Goal: Information Seeking & Learning: Learn about a topic

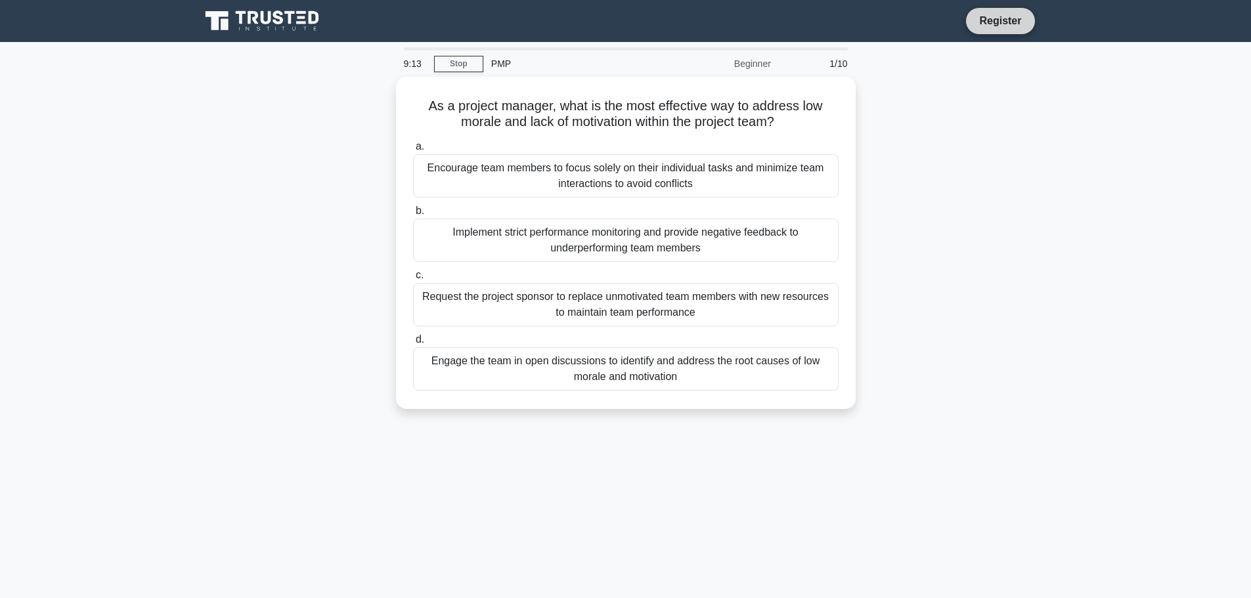
click at [1000, 25] on link "Register" at bounding box center [1000, 20] width 58 height 16
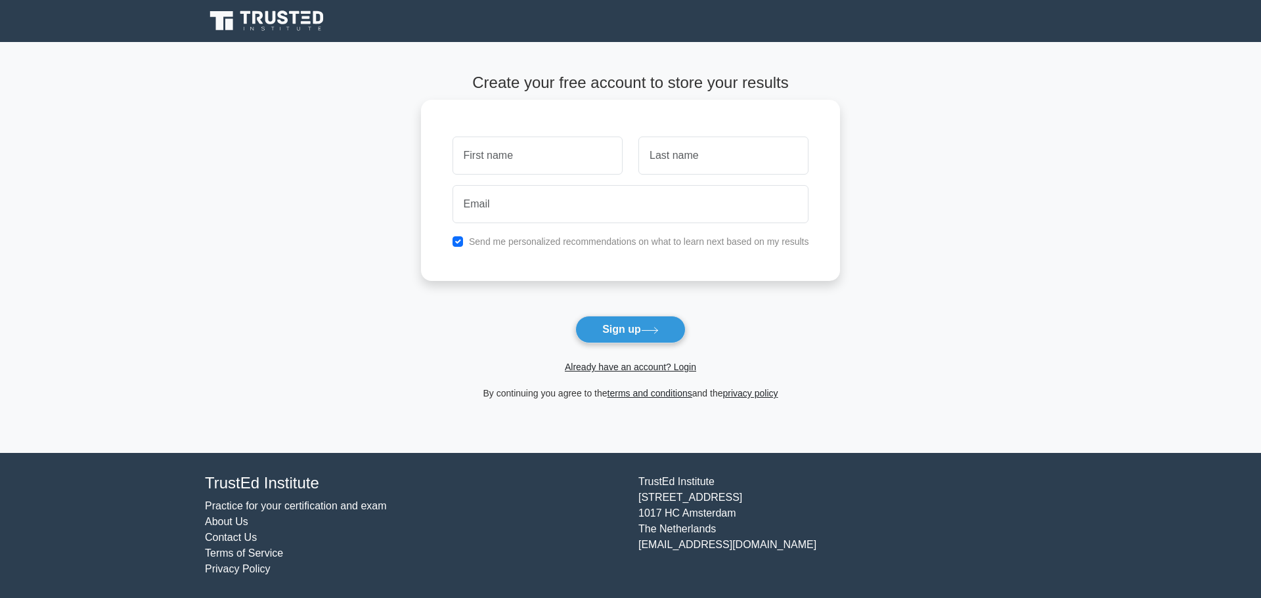
click at [583, 155] on input "text" at bounding box center [538, 156] width 170 height 38
click at [628, 362] on link "Already have an account? Login" at bounding box center [630, 367] width 131 height 11
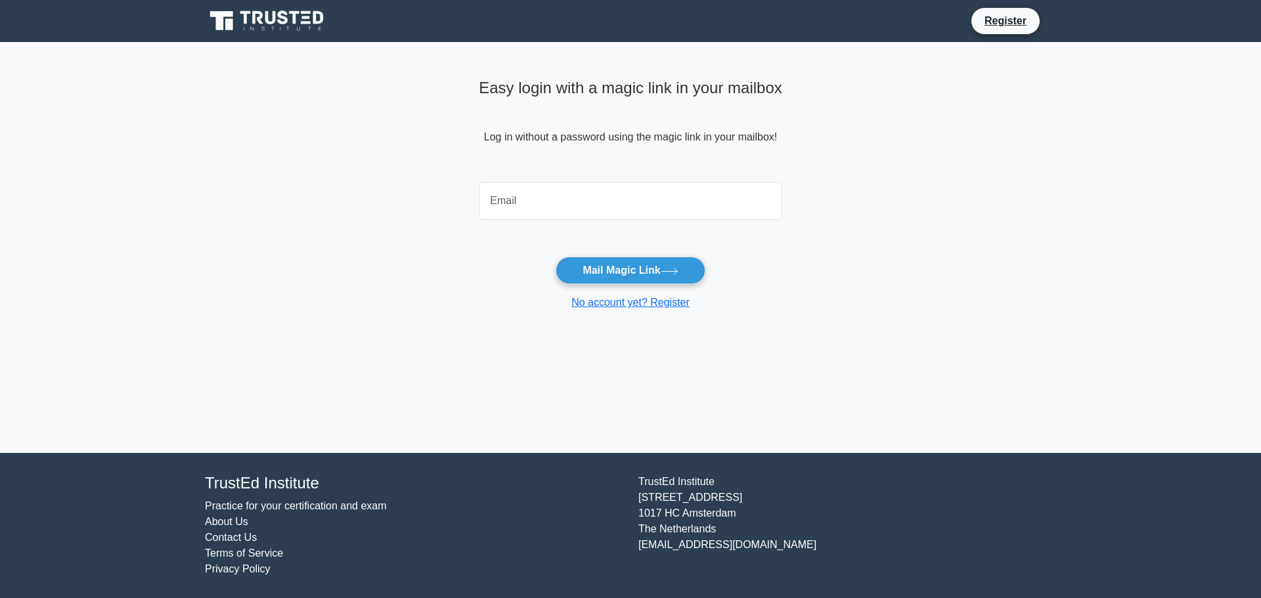
click at [575, 208] on input "email" at bounding box center [630, 201] width 303 height 38
type input "[EMAIL_ADDRESS][DOMAIN_NAME]"
drag, startPoint x: 585, startPoint y: 220, endPoint x: 610, endPoint y: 260, distance: 47.2
click at [610, 260] on button "Mail Magic Link" at bounding box center [630, 271] width 149 height 28
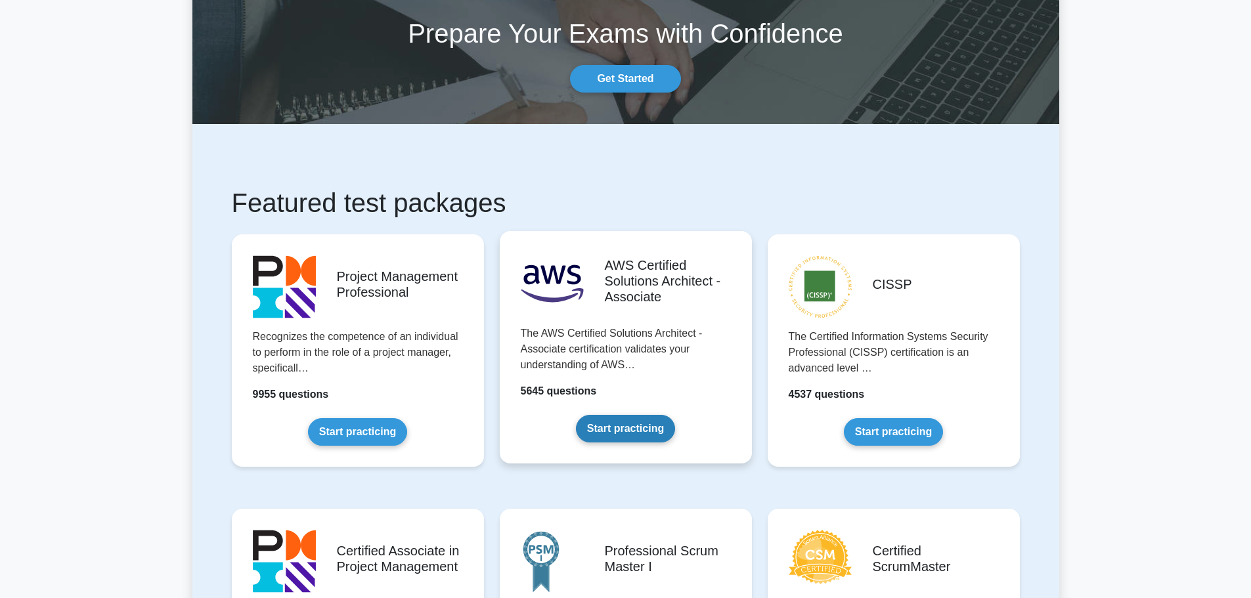
scroll to position [131, 0]
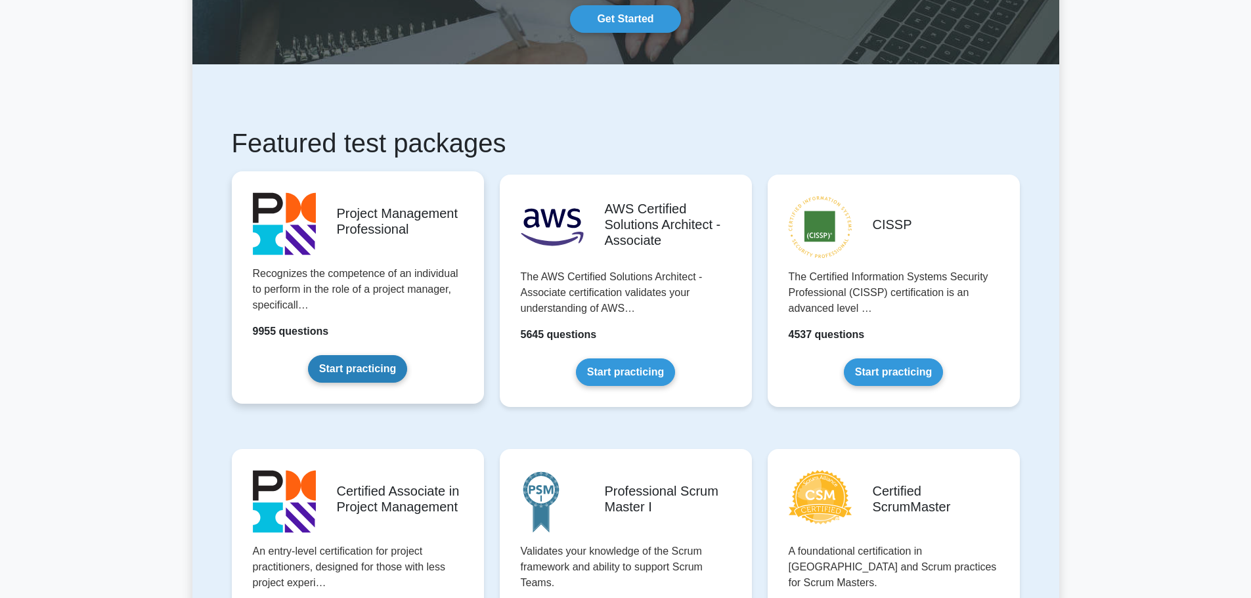
click at [357, 374] on link "Start practicing" at bounding box center [357, 369] width 99 height 28
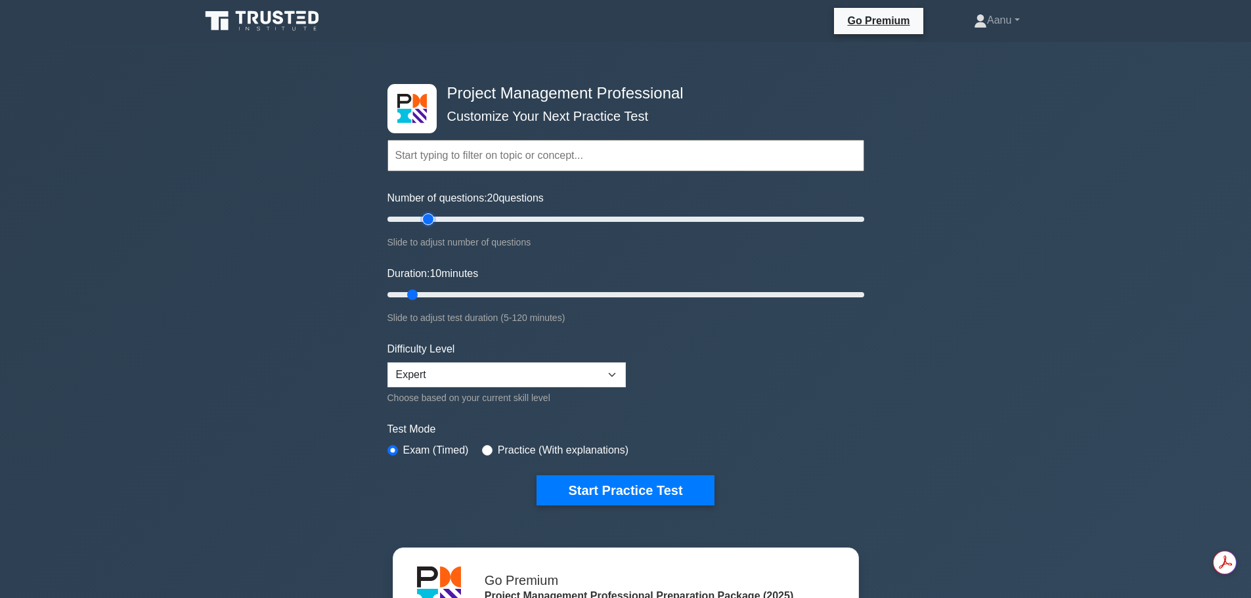
drag, startPoint x: 406, startPoint y: 220, endPoint x: 427, endPoint y: 224, distance: 21.4
type input "20"
click at [427, 224] on input "Number of questions: 20 questions" at bounding box center [626, 219] width 477 height 16
drag, startPoint x: 412, startPoint y: 292, endPoint x: 443, endPoint y: 294, distance: 30.9
type input "20"
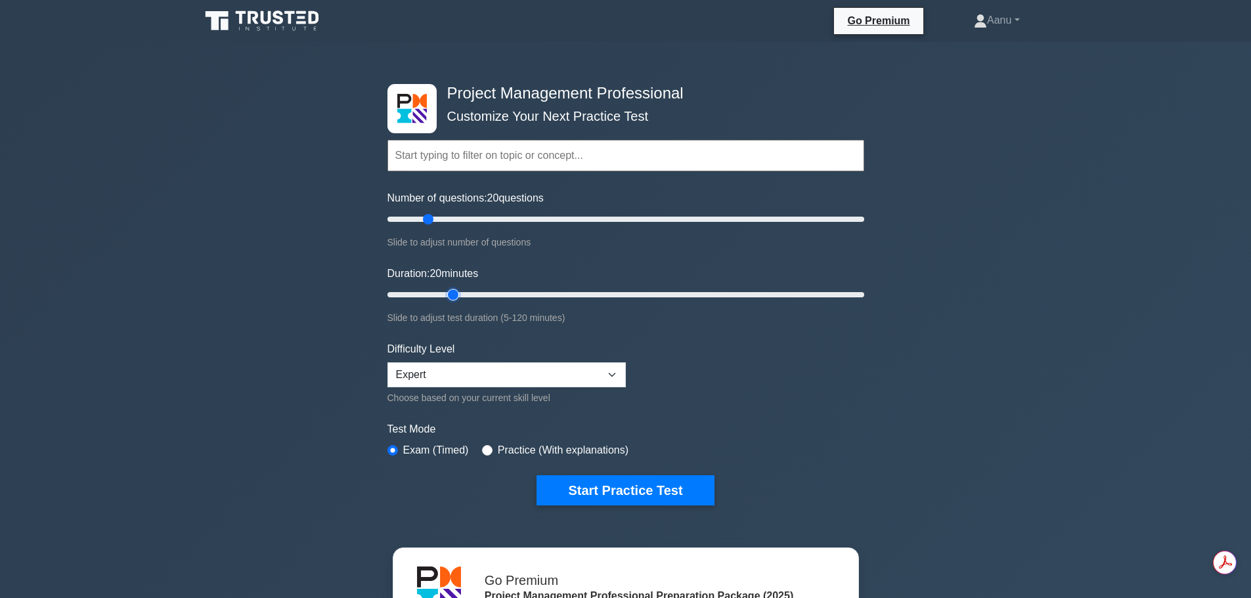
click at [443, 294] on input "Duration: 20 minutes" at bounding box center [626, 295] width 477 height 16
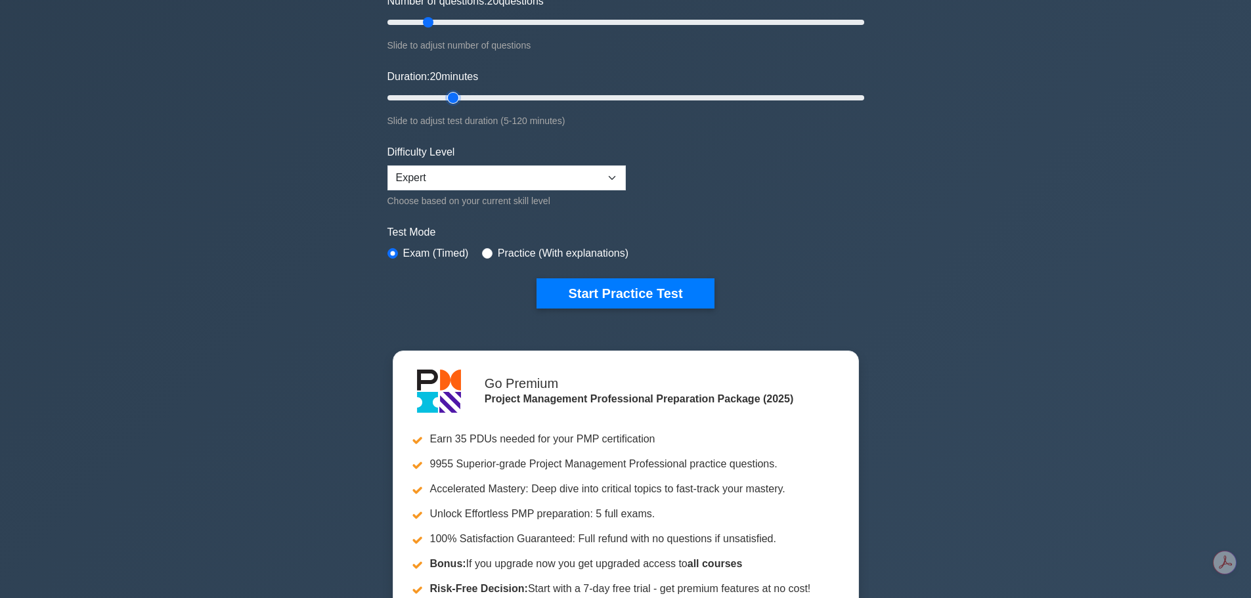
scroll to position [131, 0]
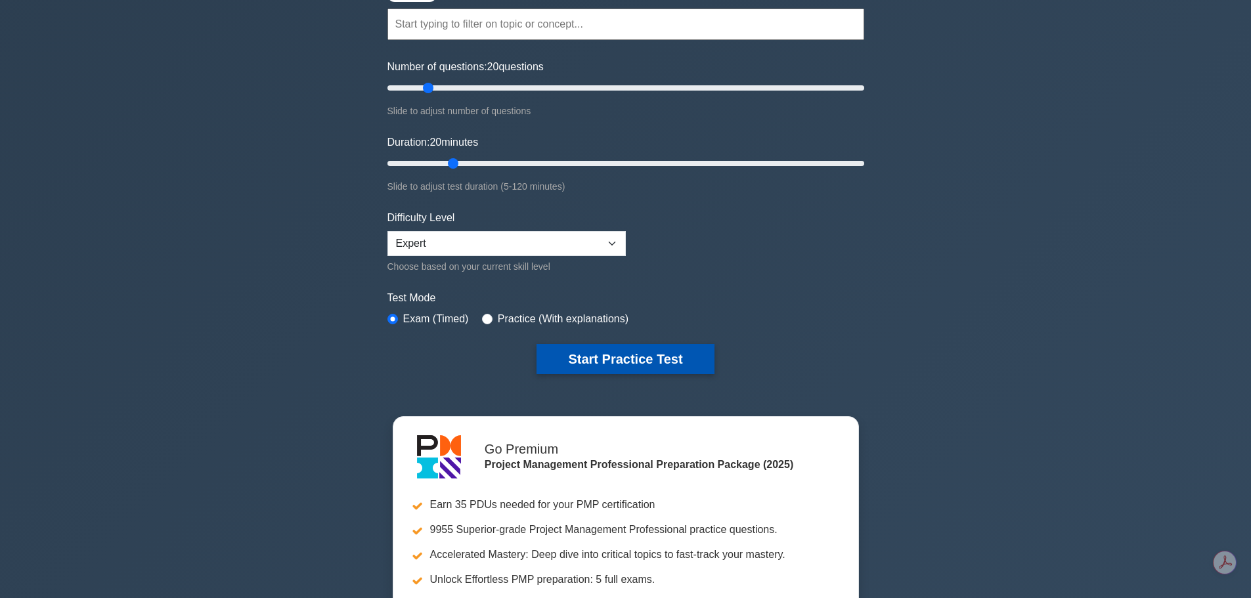
click at [592, 360] on button "Start Practice Test" at bounding box center [625, 359] width 177 height 30
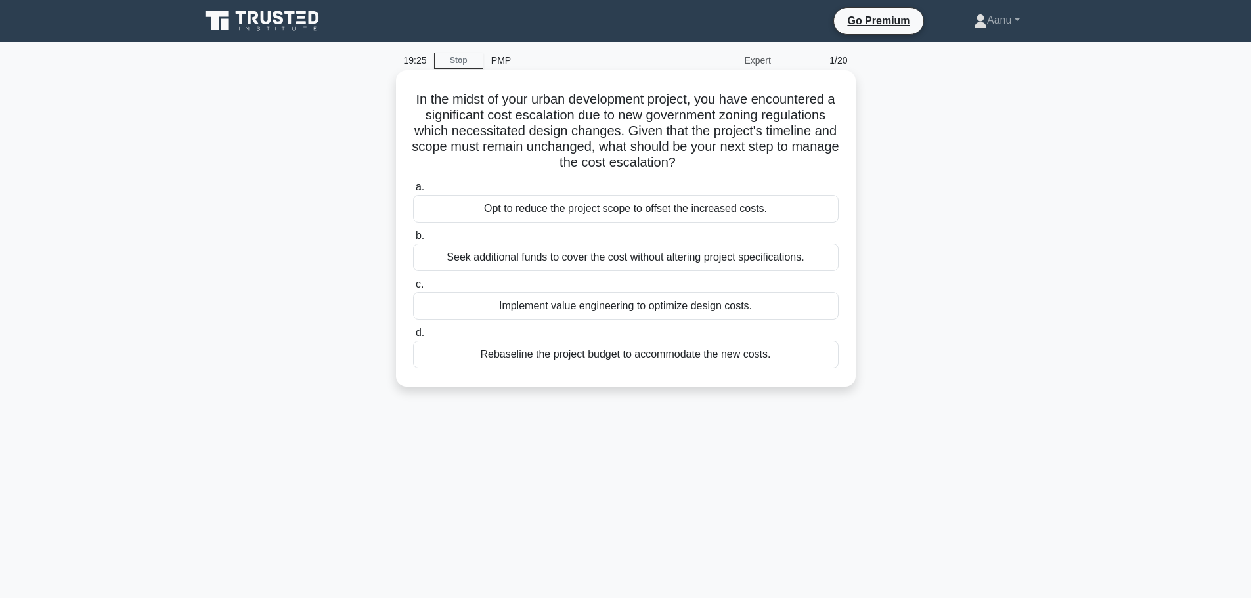
click at [590, 303] on div "Implement value engineering to optimize design costs." at bounding box center [626, 306] width 426 height 28
click at [413, 289] on input "c. Implement value engineering to optimize design costs." at bounding box center [413, 284] width 0 height 9
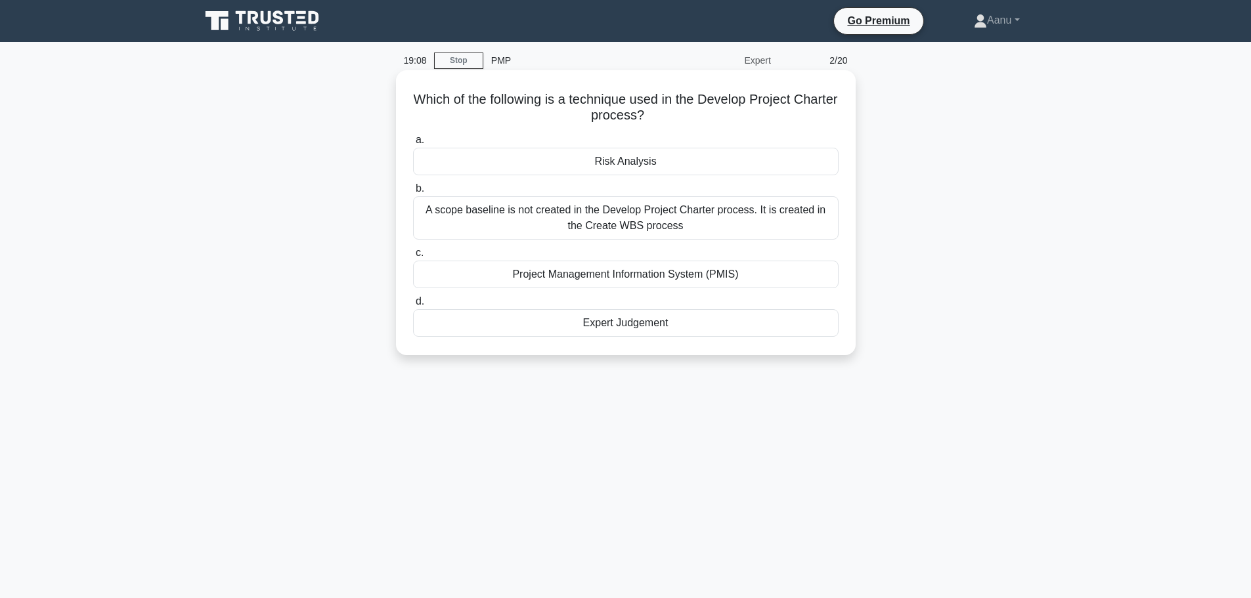
click at [646, 326] on div "Expert Judgement" at bounding box center [626, 323] width 426 height 28
click at [413, 306] on input "d. Expert Judgement" at bounding box center [413, 302] width 0 height 9
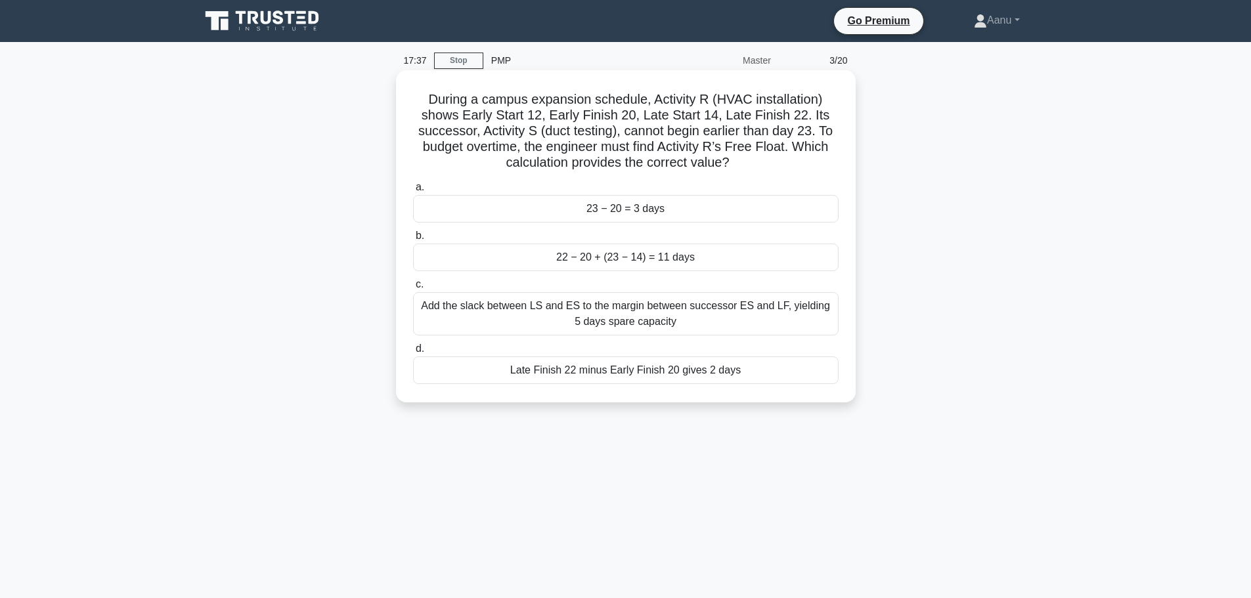
click at [686, 256] on div "22 − 20 + (23 − 14) = 11 days" at bounding box center [626, 258] width 426 height 28
click at [413, 240] on input "b. 22 − 20 + (23 − 14) = 11 days" at bounding box center [413, 236] width 0 height 9
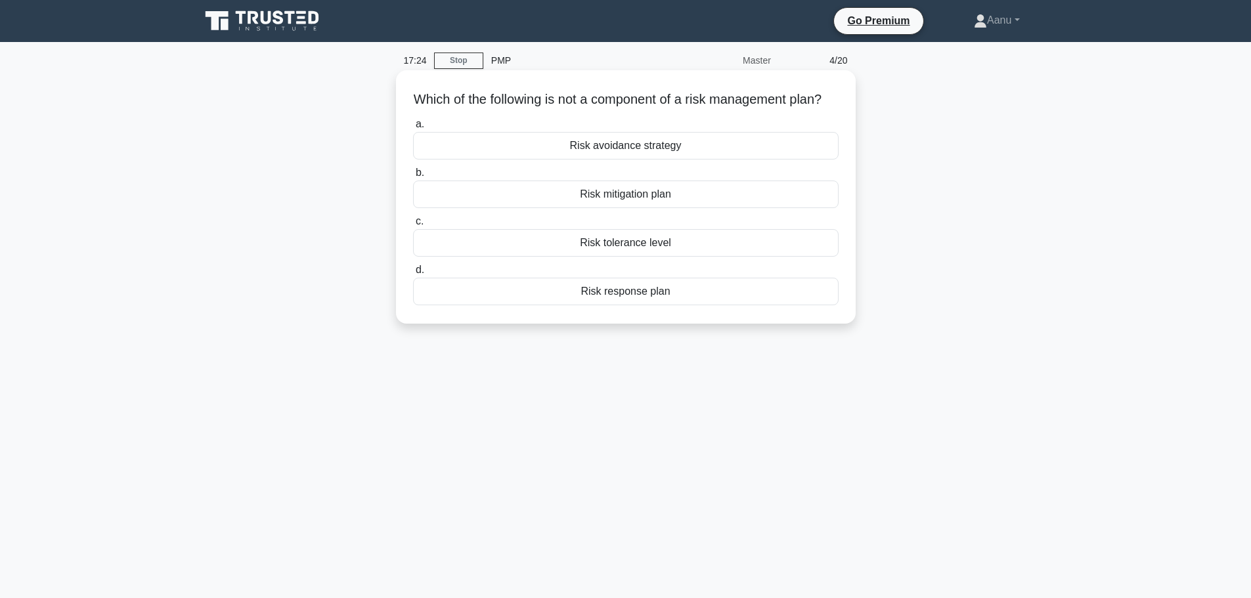
click at [644, 160] on div "Risk avoidance strategy" at bounding box center [626, 146] width 426 height 28
click at [413, 129] on input "a. Risk avoidance strategy" at bounding box center [413, 124] width 0 height 9
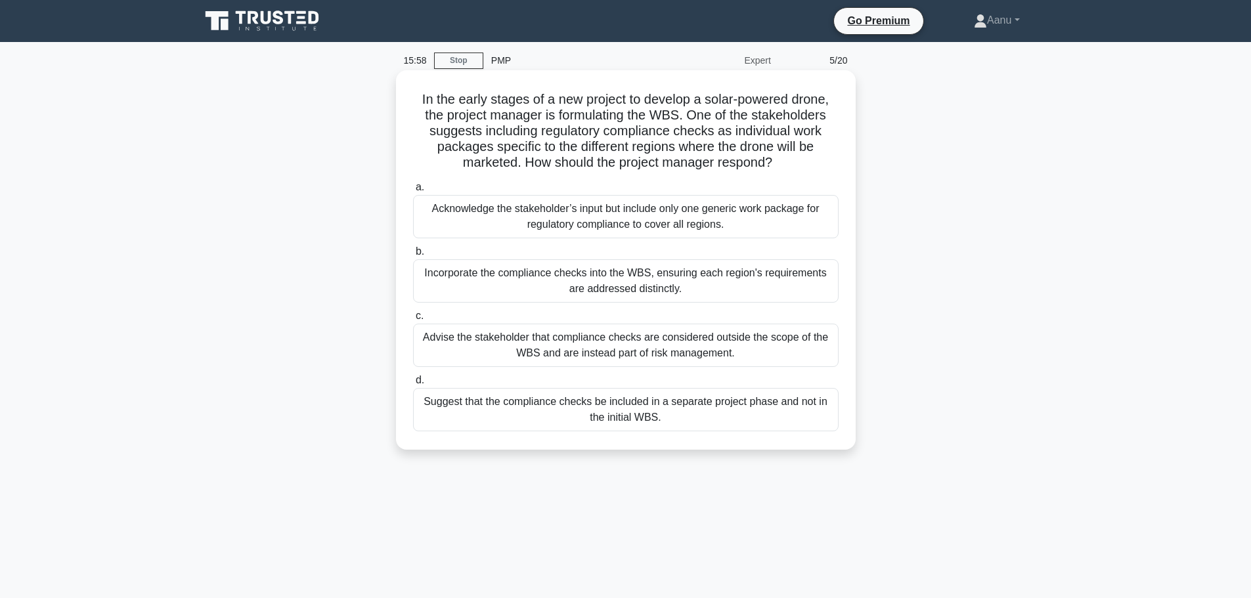
click at [648, 345] on div "Advise the stakeholder that compliance checks are considered outside the scope …" at bounding box center [626, 345] width 426 height 43
click at [413, 321] on input "c. Advise the stakeholder that compliance checks are considered outside the sco…" at bounding box center [413, 316] width 0 height 9
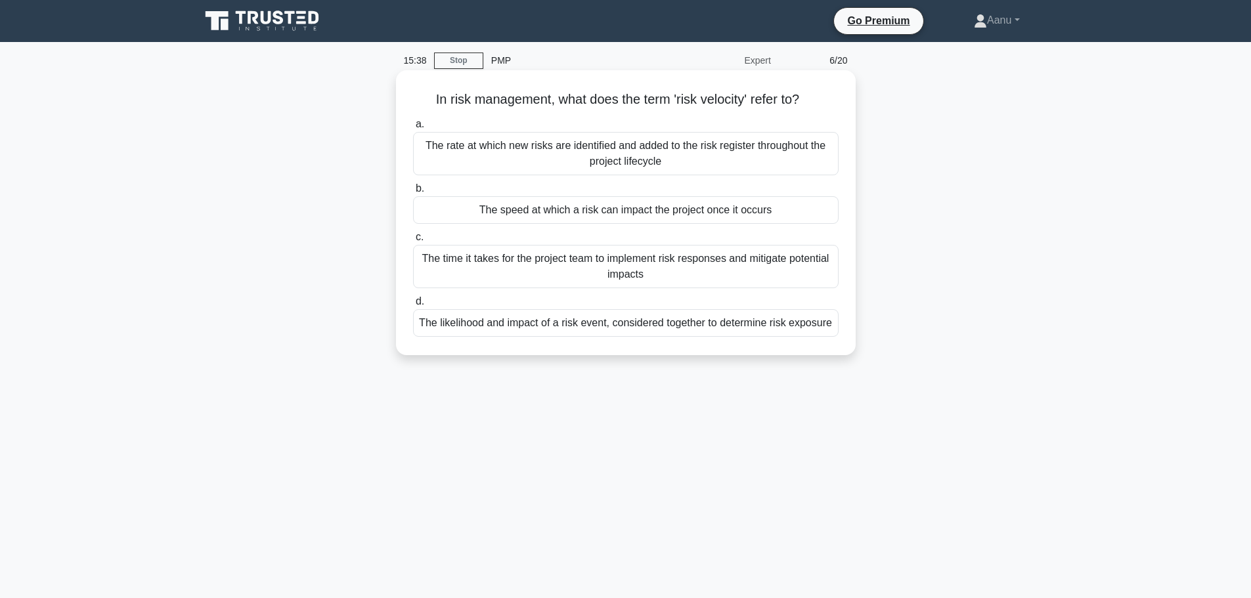
click at [646, 208] on div "The speed at which a risk can impact the project once it occurs" at bounding box center [626, 210] width 426 height 28
click at [413, 193] on input "b. The speed at which a risk can impact the project once it occurs" at bounding box center [413, 189] width 0 height 9
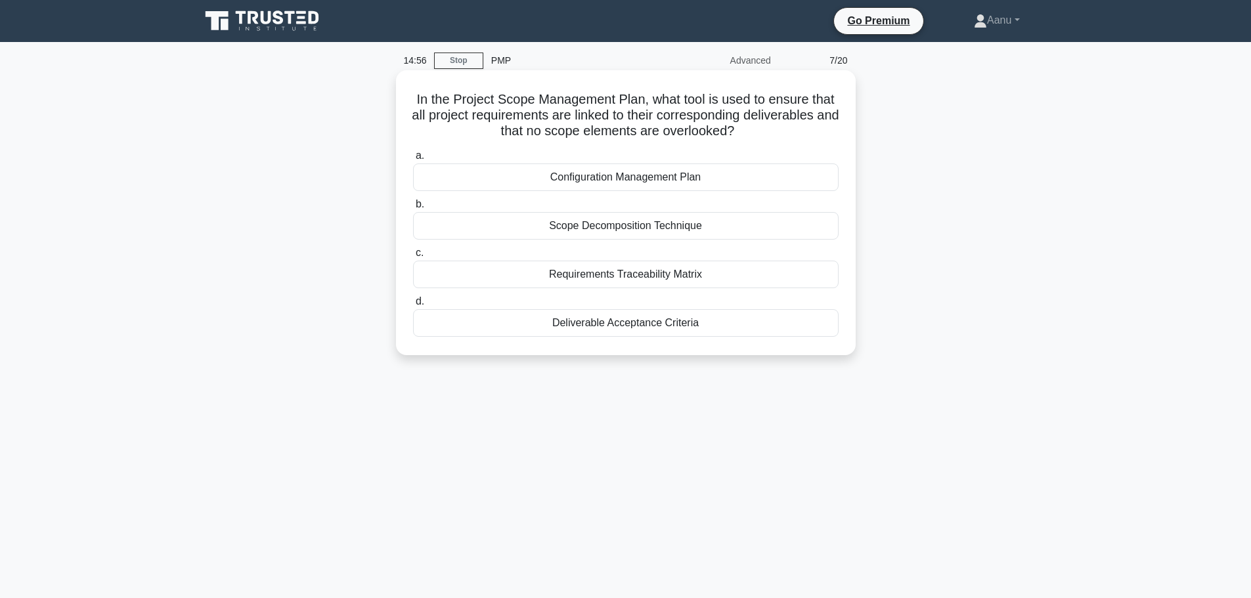
click at [643, 277] on div "Requirements Traceability Matrix" at bounding box center [626, 275] width 426 height 28
click at [413, 257] on input "c. Requirements Traceability Matrix" at bounding box center [413, 253] width 0 height 9
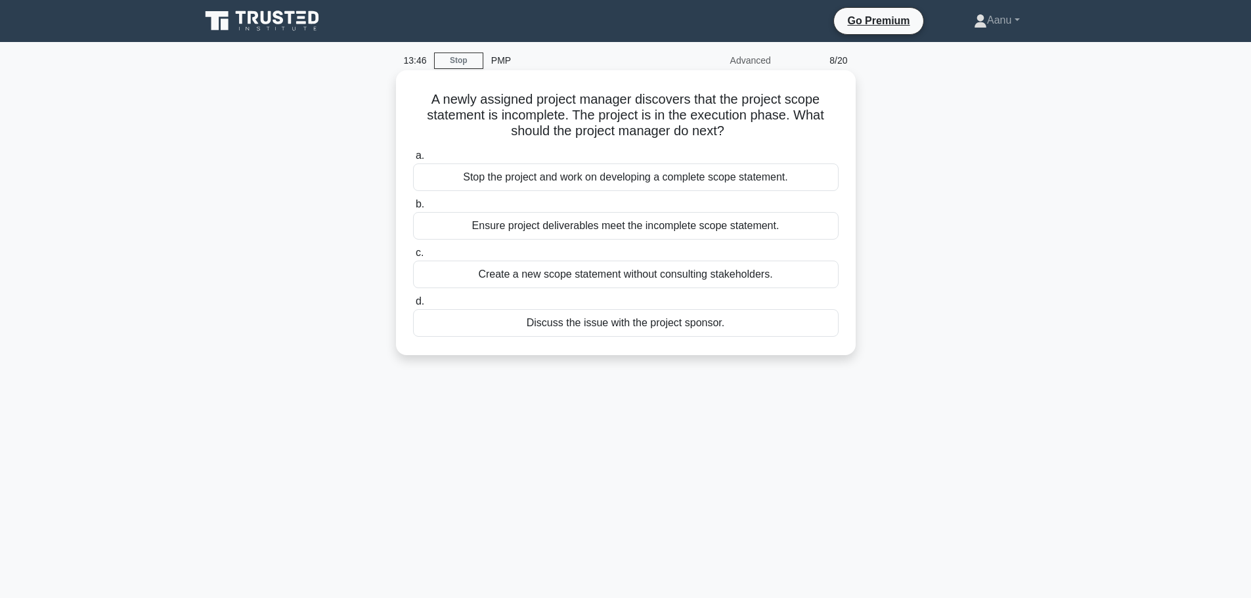
click at [649, 326] on div "Discuss the issue with the project sponsor." at bounding box center [626, 323] width 426 height 28
click at [413, 306] on input "d. Discuss the issue with the project sponsor." at bounding box center [413, 302] width 0 height 9
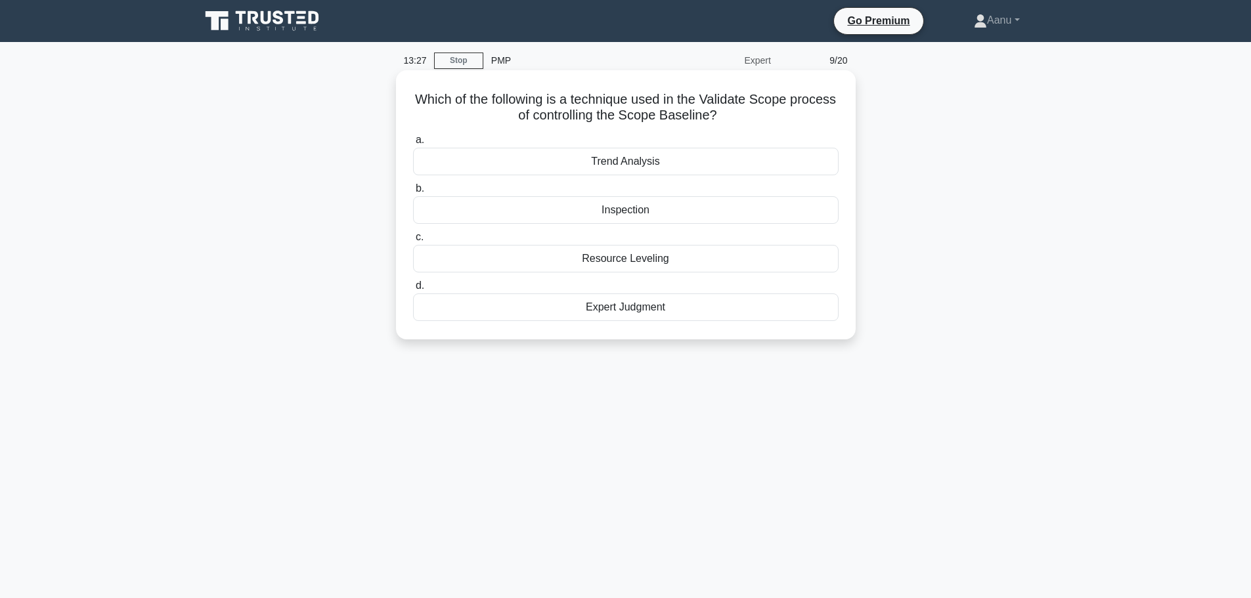
click at [633, 207] on div "Inspection" at bounding box center [626, 210] width 426 height 28
click at [413, 193] on input "b. Inspection" at bounding box center [413, 189] width 0 height 9
click at [658, 213] on div "Biodiversity hotspots" at bounding box center [626, 210] width 426 height 28
click at [413, 193] on input "b. Biodiversity hotspots" at bounding box center [413, 189] width 0 height 9
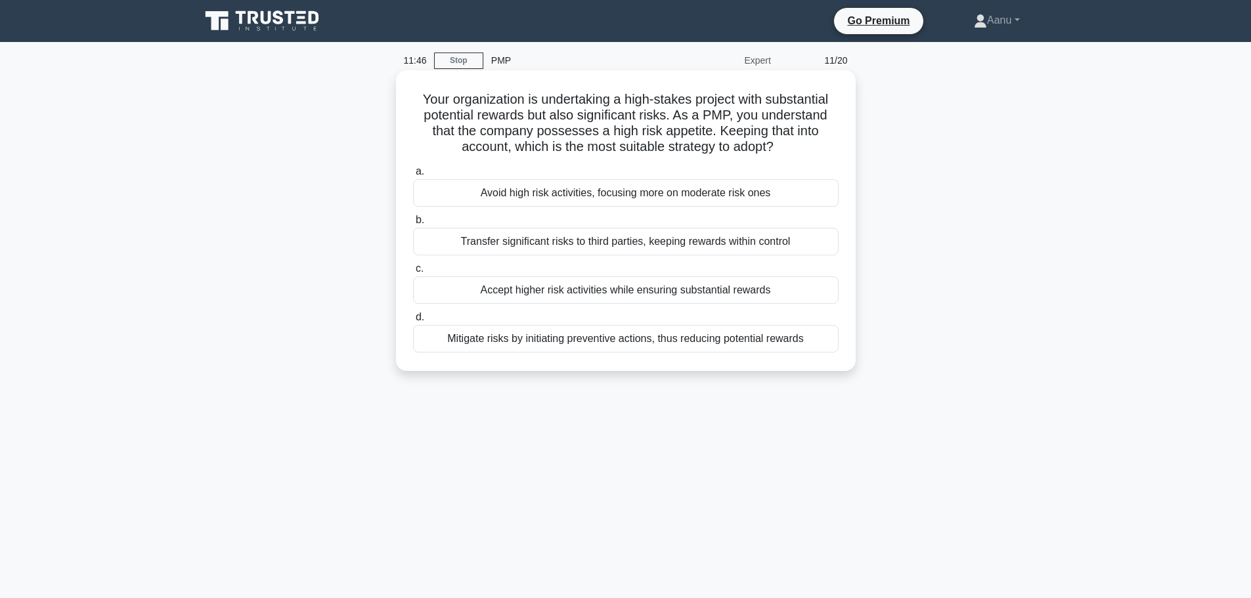
click at [562, 296] on div "Accept higher risk activities while ensuring substantial rewards" at bounding box center [626, 291] width 426 height 28
click at [413, 273] on input "c. Accept higher risk activities while ensuring substantial rewards" at bounding box center [413, 269] width 0 height 9
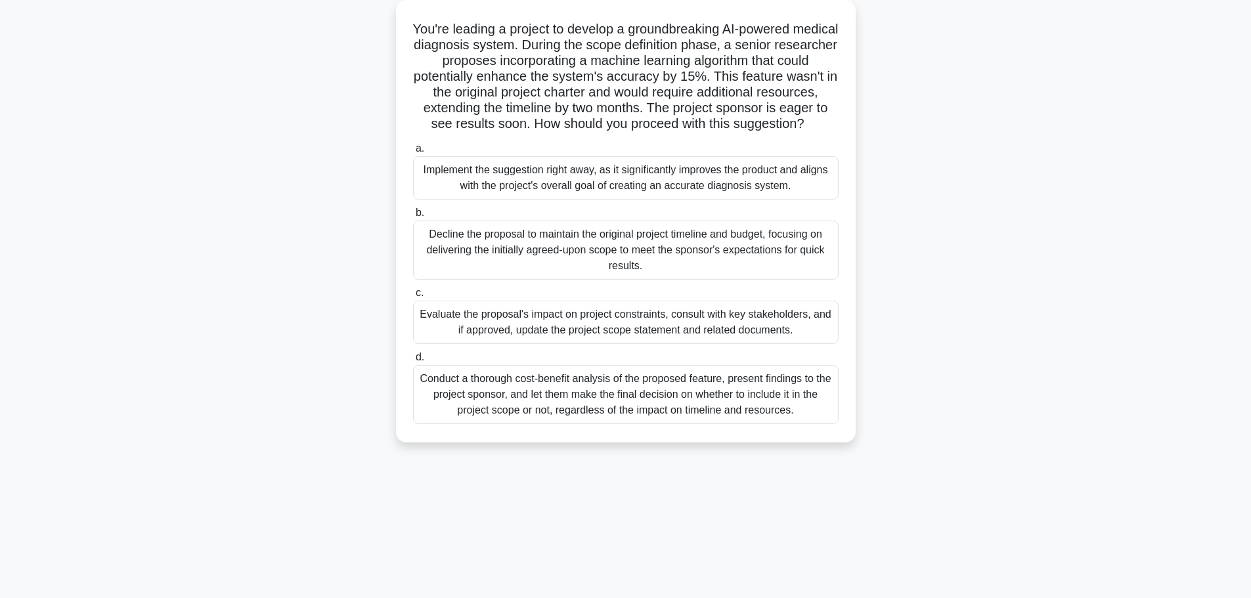
scroll to position [111, 0]
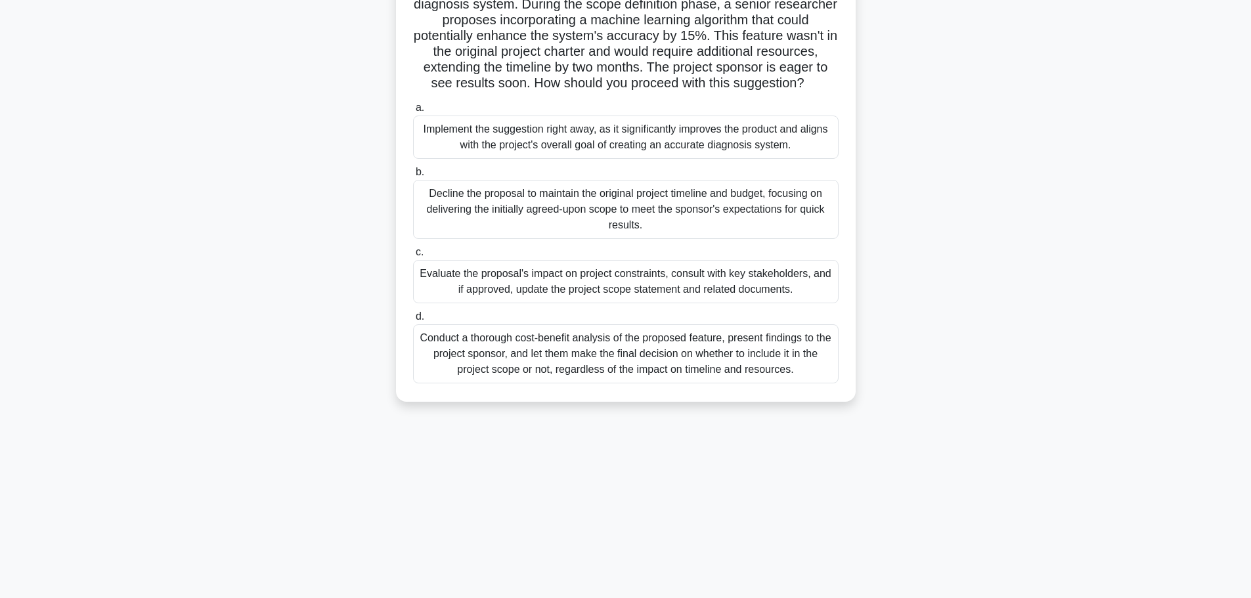
click at [596, 384] on div "Conduct a thorough cost-benefit analysis of the proposed feature, present findi…" at bounding box center [626, 353] width 426 height 59
click at [413, 321] on input "d. Conduct a thorough cost-benefit analysis of the proposed feature, present fi…" at bounding box center [413, 317] width 0 height 9
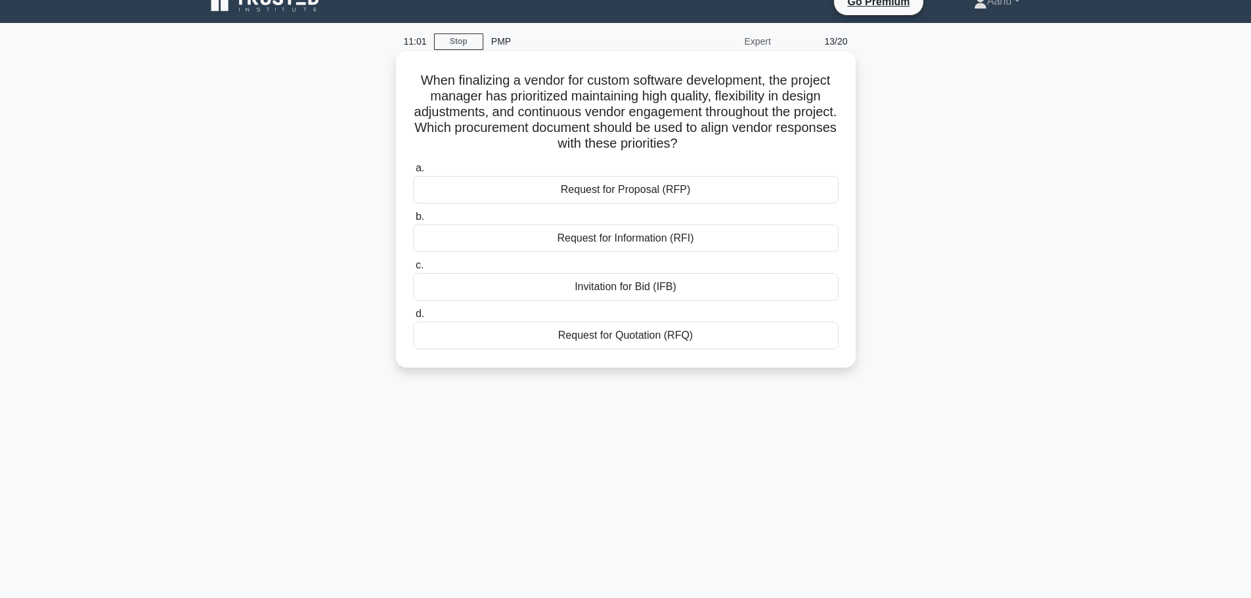
scroll to position [0, 0]
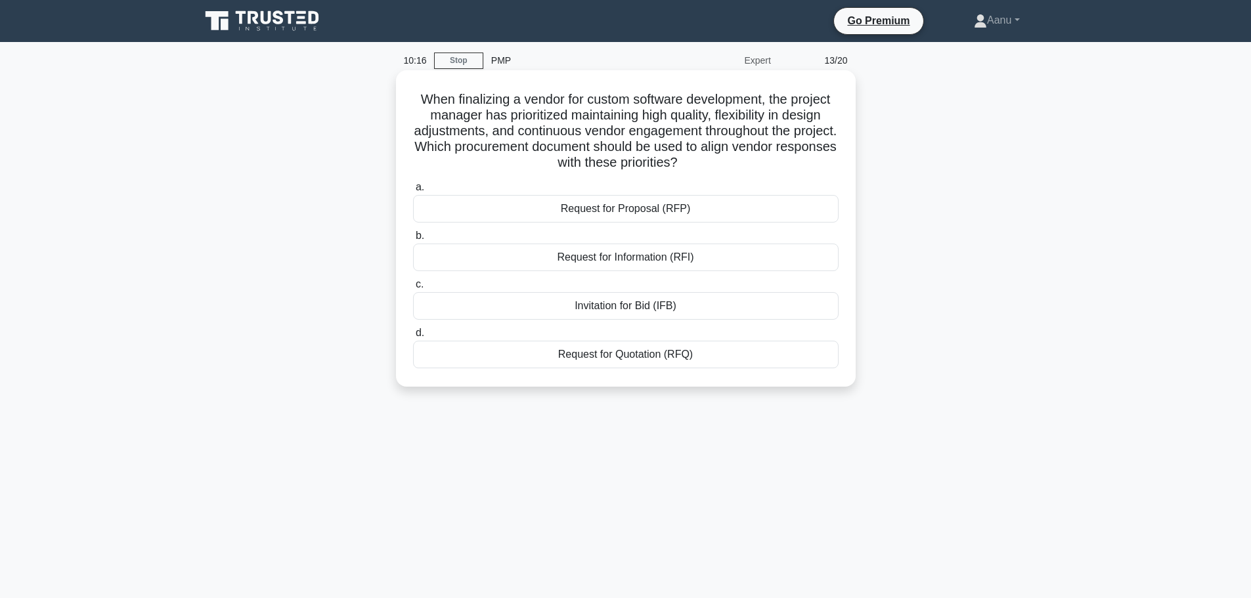
click at [643, 266] on div "Request for Information (RFI)" at bounding box center [626, 258] width 426 height 28
click at [413, 240] on input "b. Request for Information (RFI)" at bounding box center [413, 236] width 0 height 9
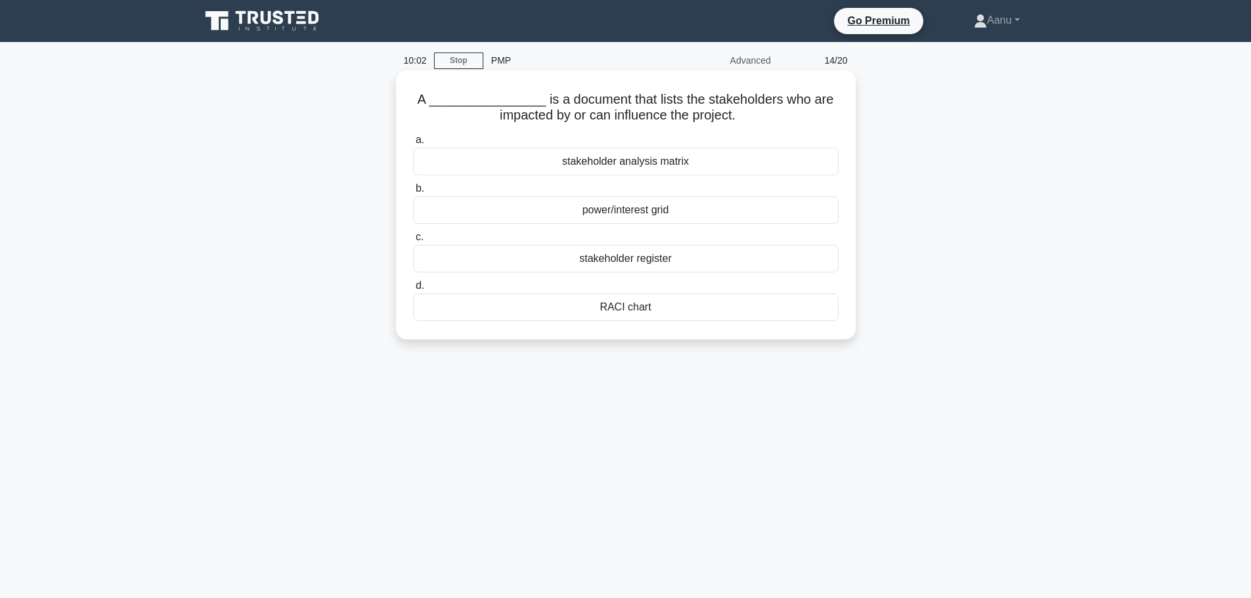
click at [640, 263] on div "stakeholder register" at bounding box center [626, 259] width 426 height 28
click at [413, 242] on input "c. stakeholder register" at bounding box center [413, 237] width 0 height 9
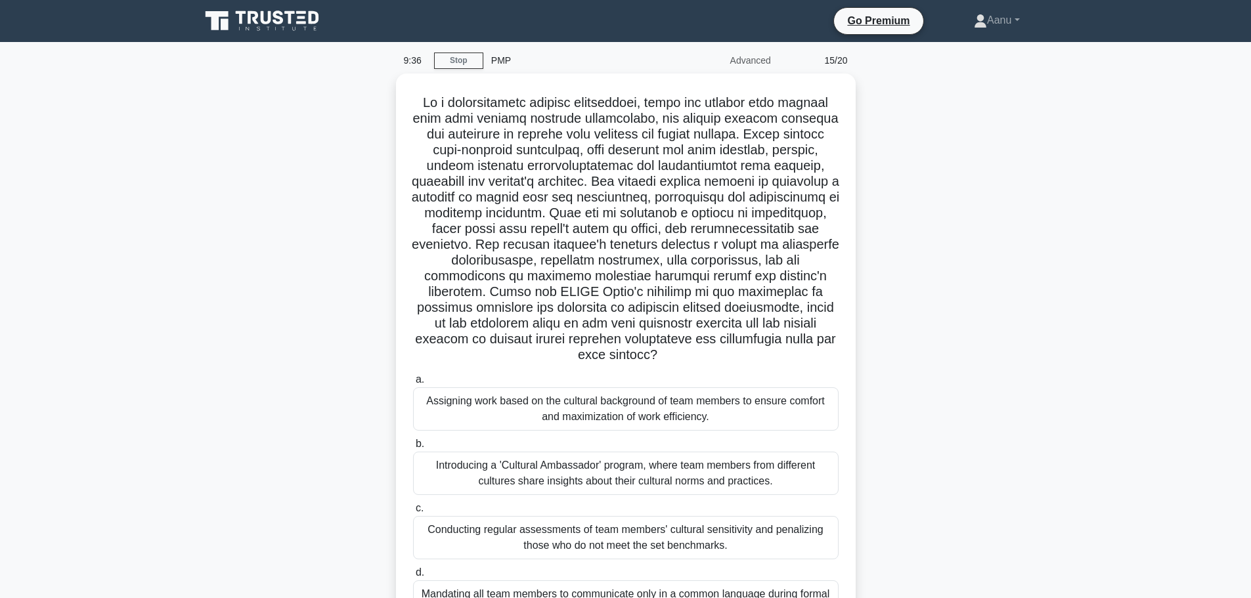
click at [170, 423] on main "9:36 Stop PMP Advanced 15/20 .spinner_0XTQ{transform-origin:center;animation:sp…" at bounding box center [625, 375] width 1251 height 667
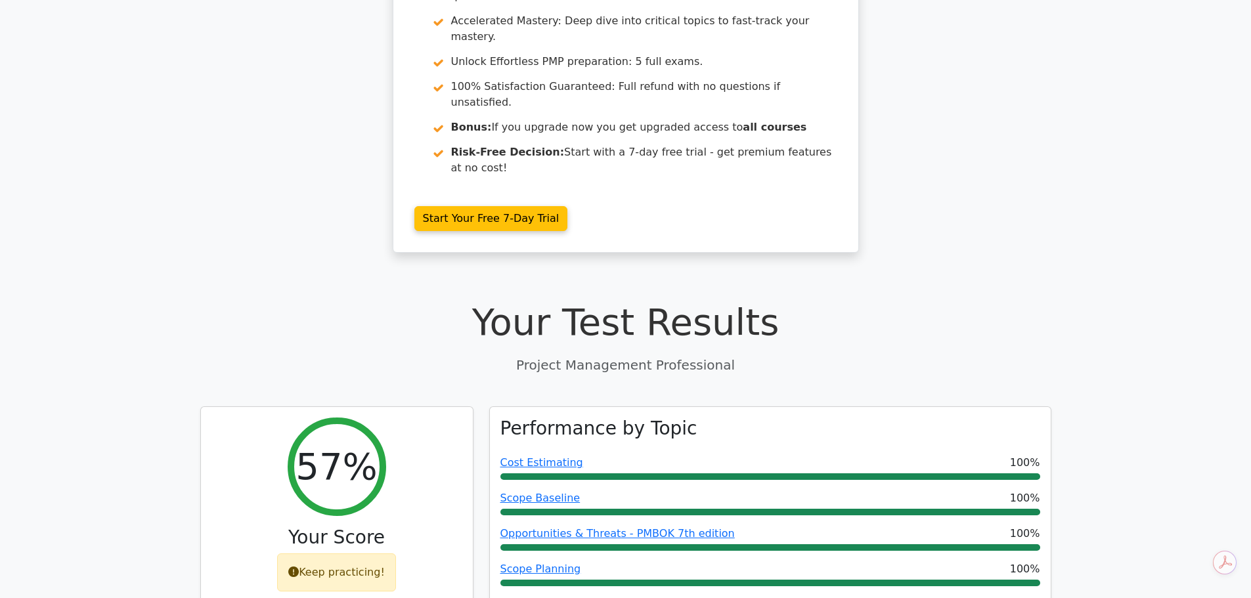
scroll to position [263, 0]
